Goal: Transaction & Acquisition: Purchase product/service

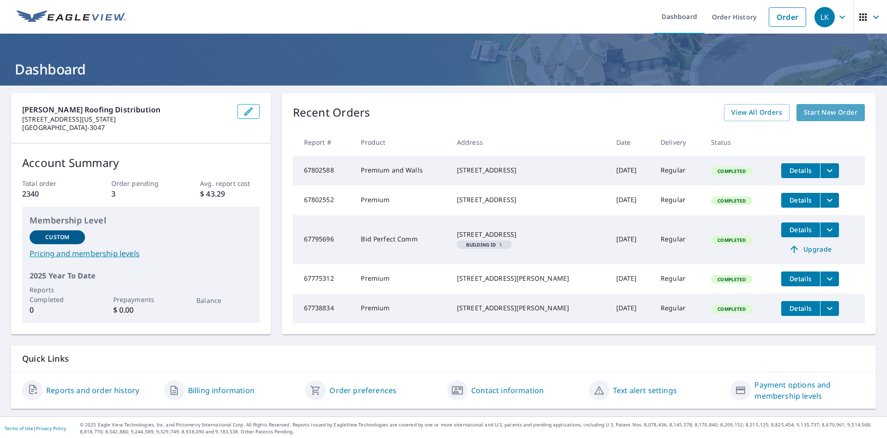
click at [810, 118] on span "Start New Order" at bounding box center [831, 113] width 54 height 12
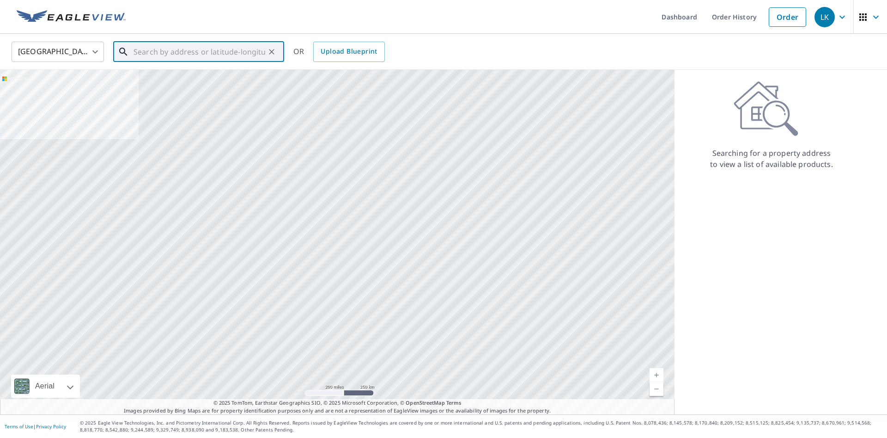
click at [212, 52] on input "text" at bounding box center [200, 52] width 132 height 26
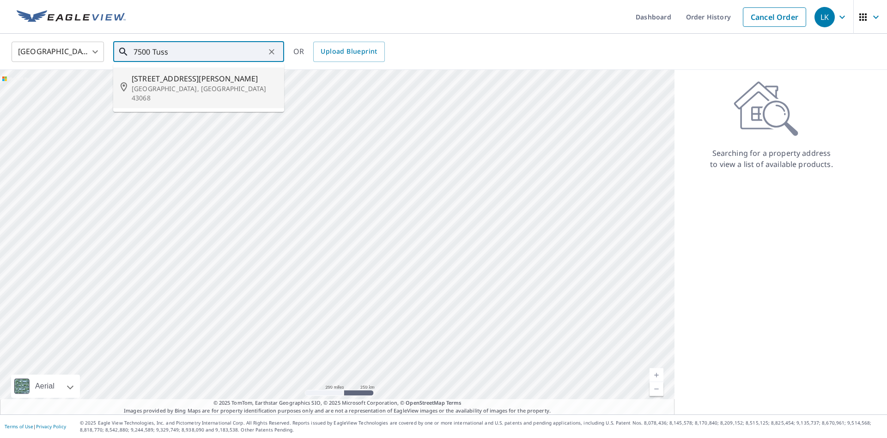
click at [162, 75] on span "[STREET_ADDRESS][PERSON_NAME]" at bounding box center [204, 78] width 145 height 11
type input "[STREET_ADDRESS][PERSON_NAME]"
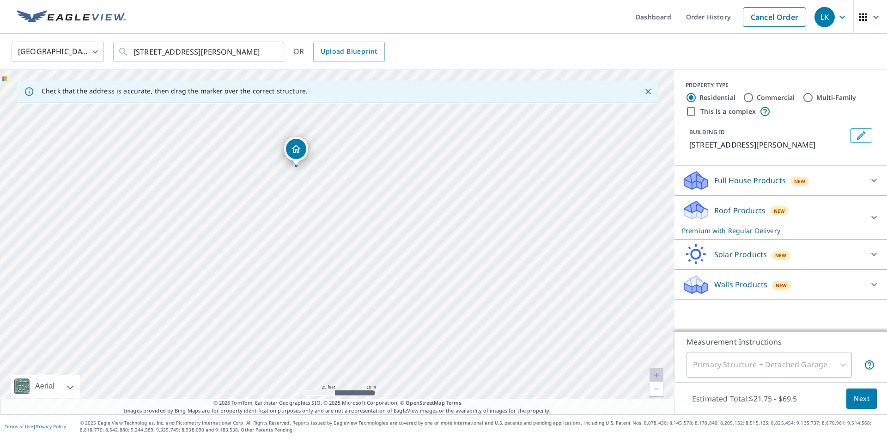
drag, startPoint x: 328, startPoint y: 272, endPoint x: 286, endPoint y: 197, distance: 85.4
click at [286, 197] on div "[STREET_ADDRESS][PERSON_NAME]" at bounding box center [337, 242] width 675 height 344
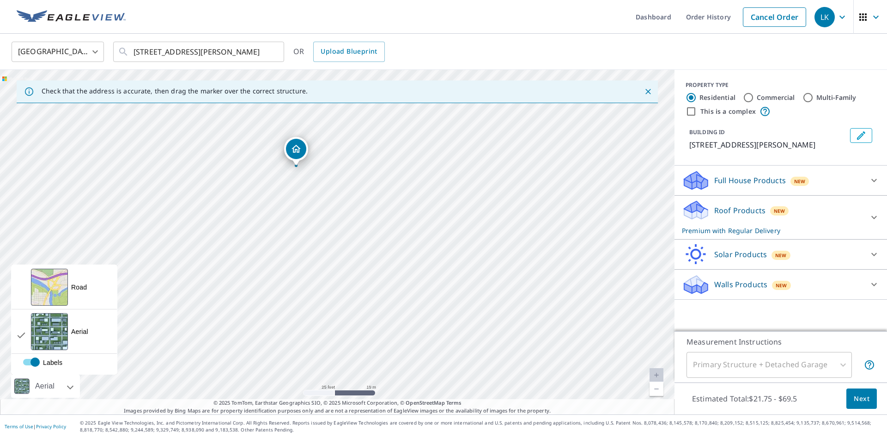
click at [63, 386] on div at bounding box center [60, 385] width 6 height 23
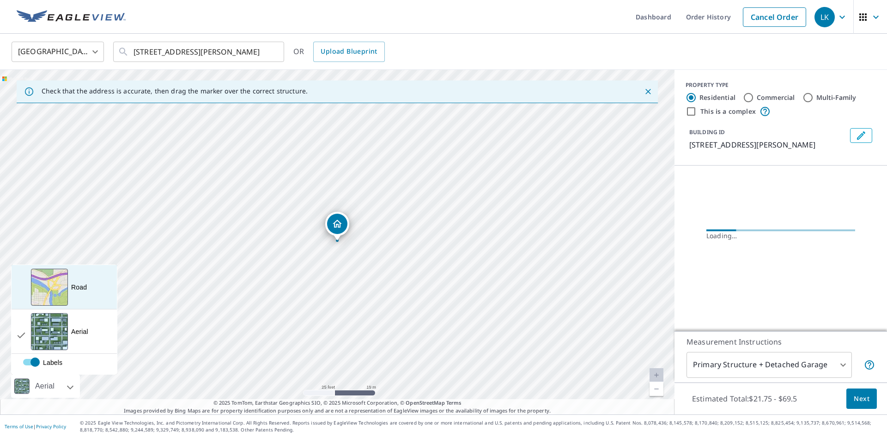
click at [90, 292] on div "Road A standard road map" at bounding box center [64, 287] width 105 height 44
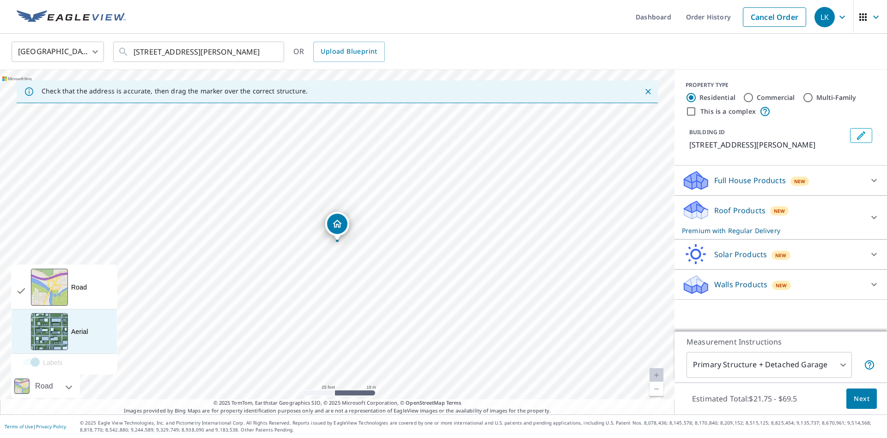
click at [75, 336] on div "Aerial A detailed look from above" at bounding box center [64, 331] width 105 height 44
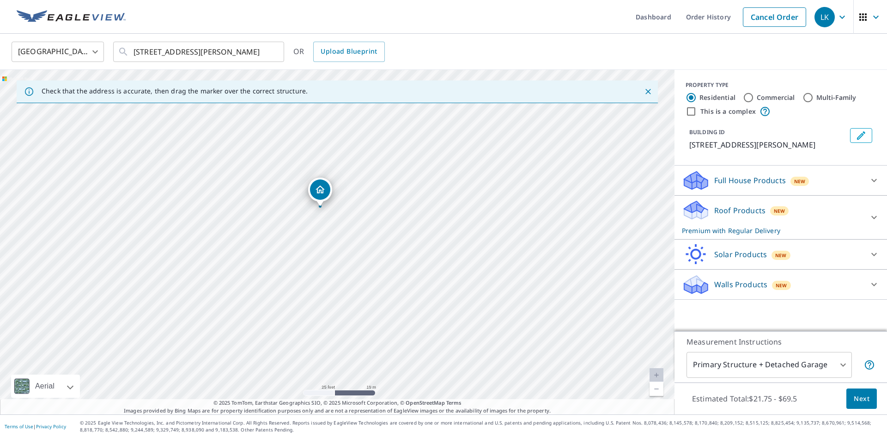
drag, startPoint x: 294, startPoint y: 341, endPoint x: 277, endPoint y: 307, distance: 38.2
click at [277, 307] on div "[STREET_ADDRESS][PERSON_NAME]" at bounding box center [337, 242] width 675 height 344
click at [656, 374] on link "Current Level 20, Zoom In Disabled" at bounding box center [657, 375] width 14 height 14
drag, startPoint x: 366, startPoint y: 266, endPoint x: 376, endPoint y: 285, distance: 21.3
click at [376, 285] on div "[STREET_ADDRESS][PERSON_NAME]" at bounding box center [337, 242] width 675 height 344
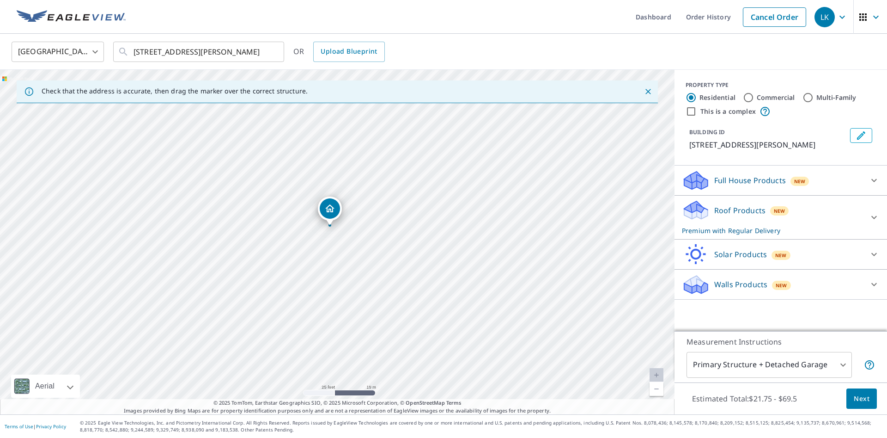
click at [261, 246] on div "[STREET_ADDRESS][PERSON_NAME]" at bounding box center [337, 242] width 675 height 344
drag, startPoint x: 338, startPoint y: 221, endPoint x: 261, endPoint y: 260, distance: 86.2
click at [261, 260] on div "[STREET_ADDRESS][PERSON_NAME]" at bounding box center [337, 242] width 675 height 344
click at [840, 18] on icon "button" at bounding box center [842, 17] width 11 height 11
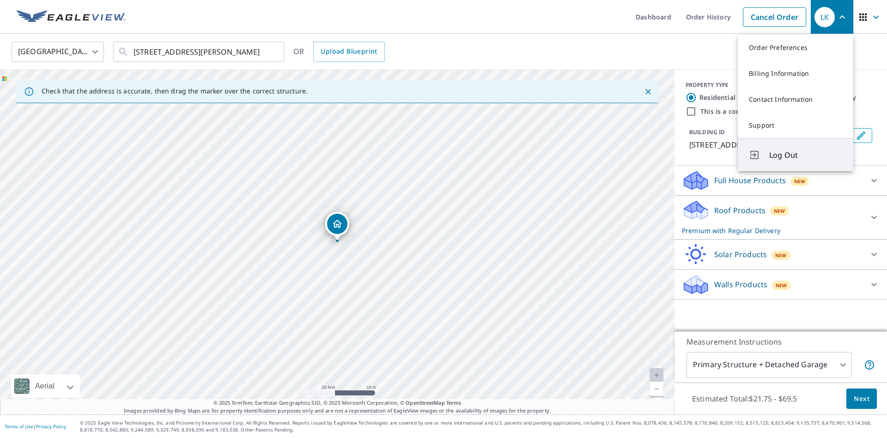
click at [777, 158] on span "Log Out" at bounding box center [805, 154] width 73 height 11
